Goal: Navigation & Orientation: Understand site structure

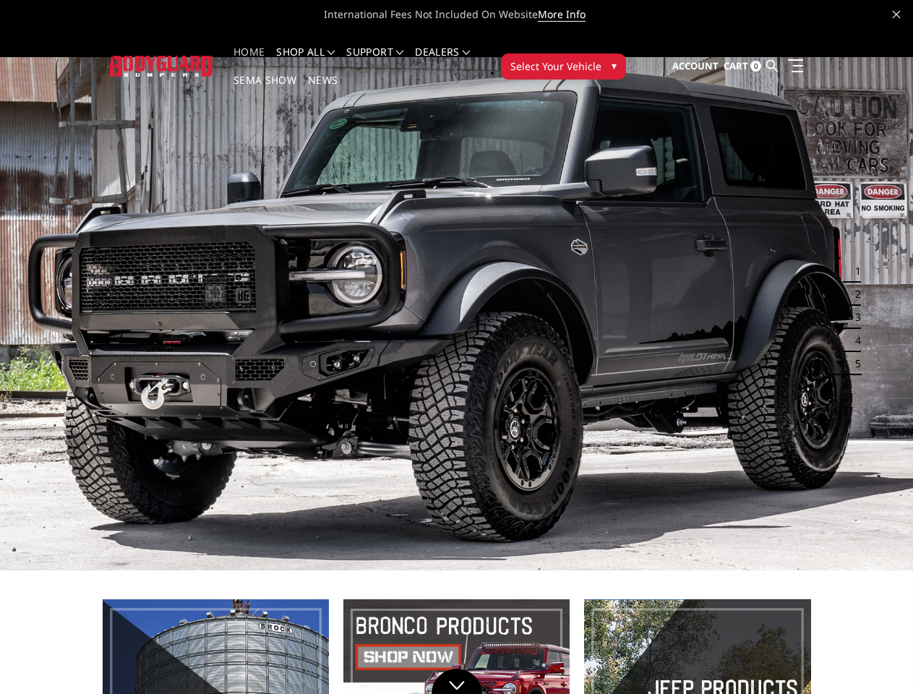
click at [456, 347] on img at bounding box center [456, 313] width 913 height 513
click at [389, 52] on li "Support FAQ Install Instructions Shipping Warranty Terms & Conditions Cancellat…" at bounding box center [375, 61] width 69 height 28
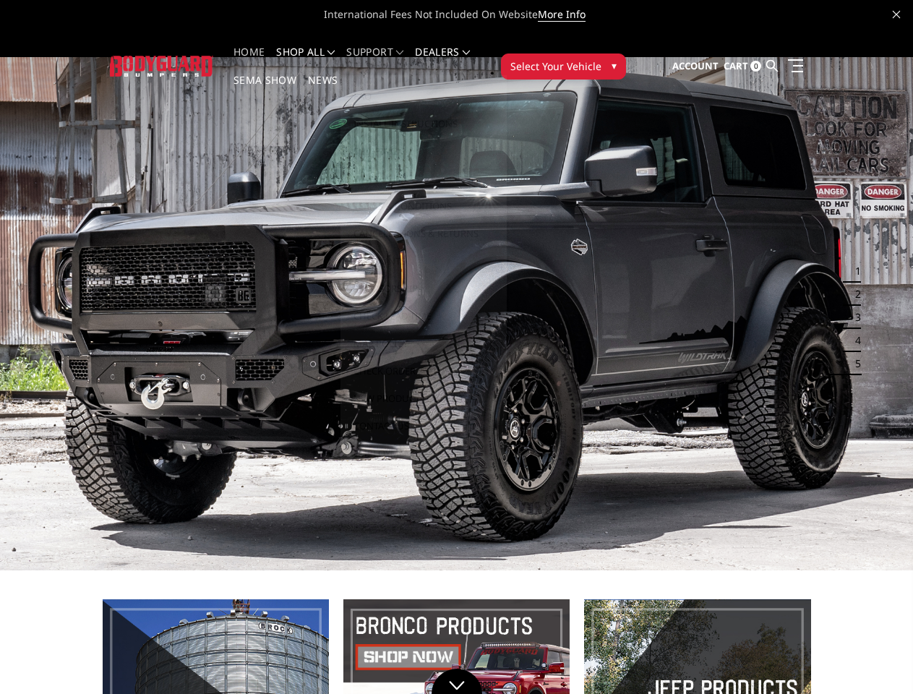
click at [389, 61] on li "Support FAQ Install Instructions Shipping Warranty Terms & Conditions Cancellat…" at bounding box center [375, 61] width 69 height 28
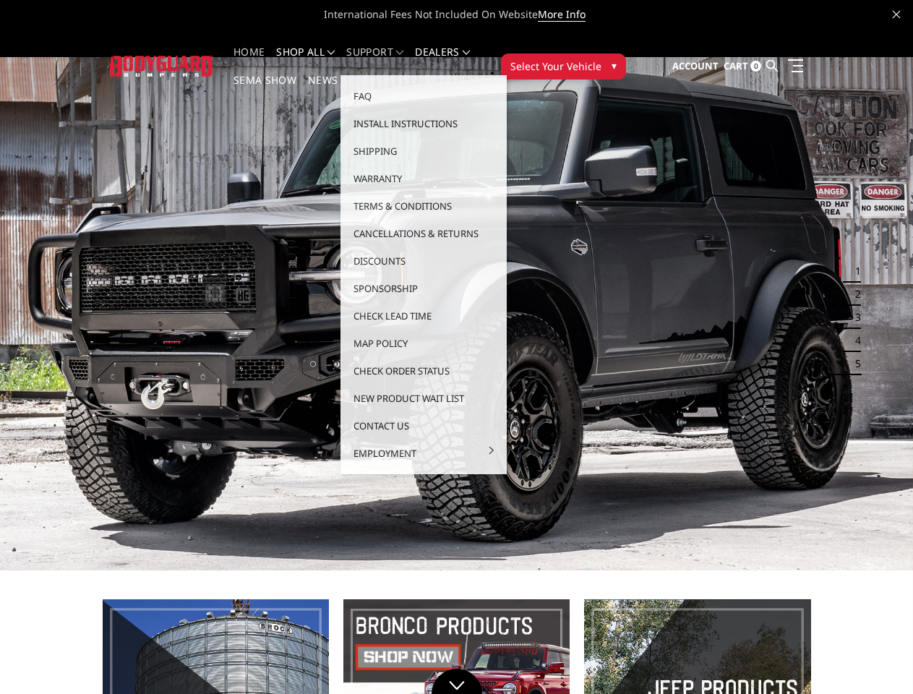
click at [602, 59] on span "Select Your Vehicle" at bounding box center [555, 66] width 91 height 15
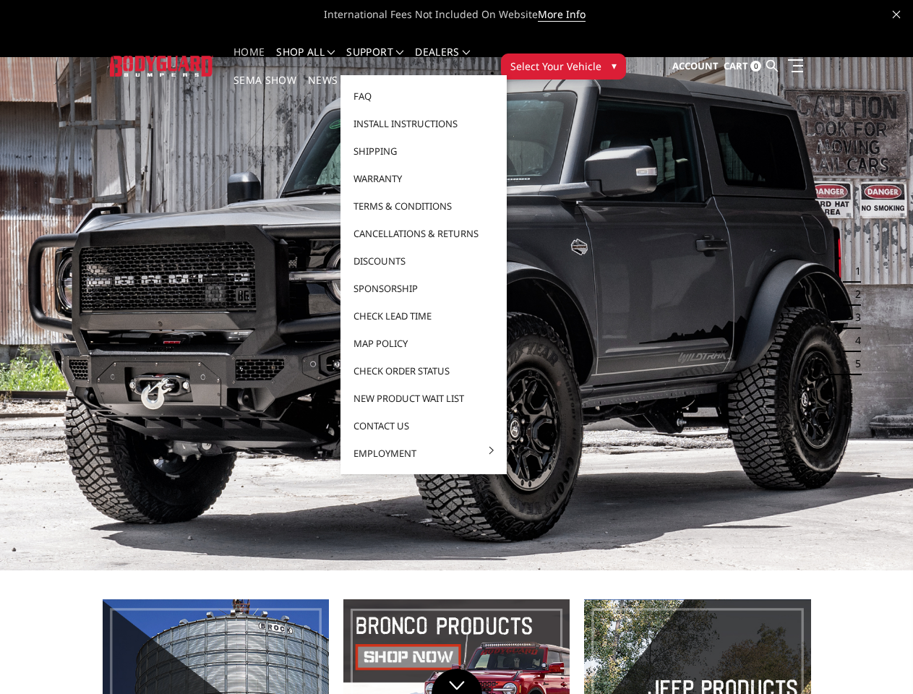
click at [456, 289] on img at bounding box center [456, 313] width 913 height 513
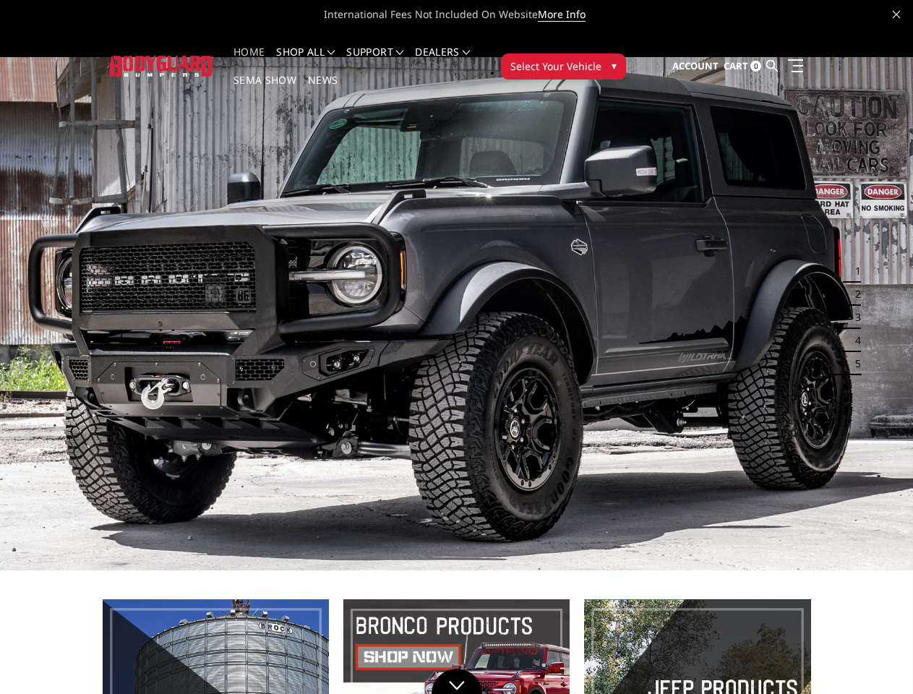
click at [850, 260] on button "1" at bounding box center [854, 271] width 14 height 23
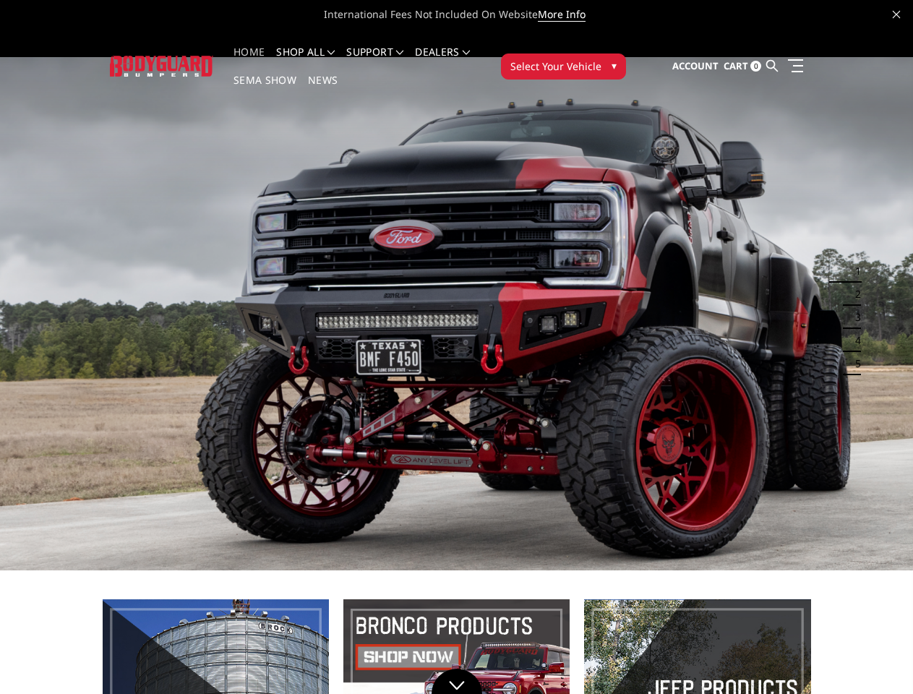
click at [854, 260] on button "1" at bounding box center [854, 271] width 14 height 23
click at [850, 283] on button "2" at bounding box center [854, 294] width 14 height 23
